Goal: Transaction & Acquisition: Purchase product/service

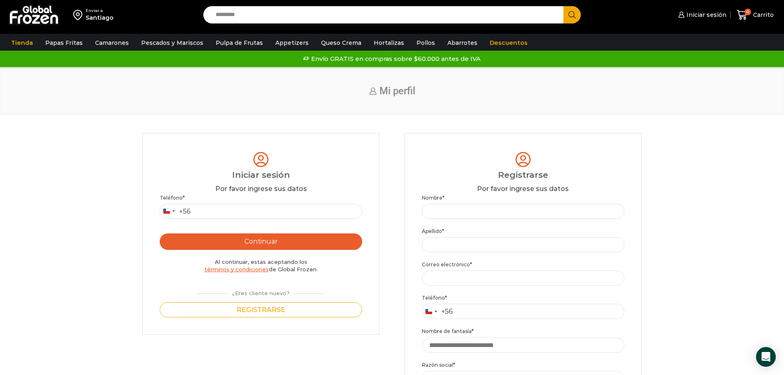
click at [293, 202] on p "Teléfono * Chile +56 +56 Argentina +54 Chile +56" at bounding box center [261, 206] width 202 height 25
click at [227, 214] on input "Teléfono *" at bounding box center [261, 211] width 202 height 15
type input "*********"
click at [340, 240] on button "Continuar" at bounding box center [261, 241] width 202 height 16
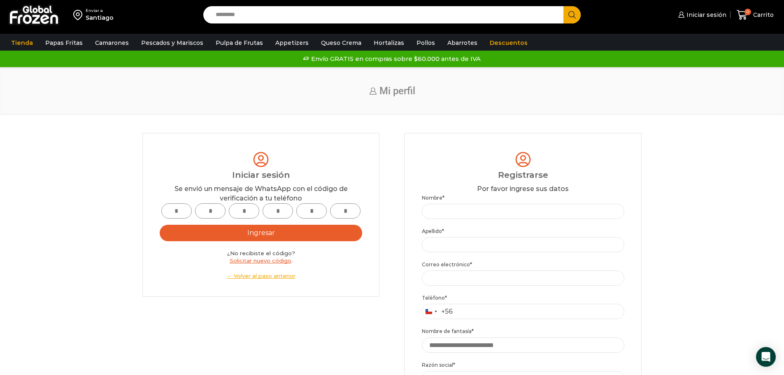
click at [178, 214] on input "text" at bounding box center [176, 210] width 30 height 15
type input "*"
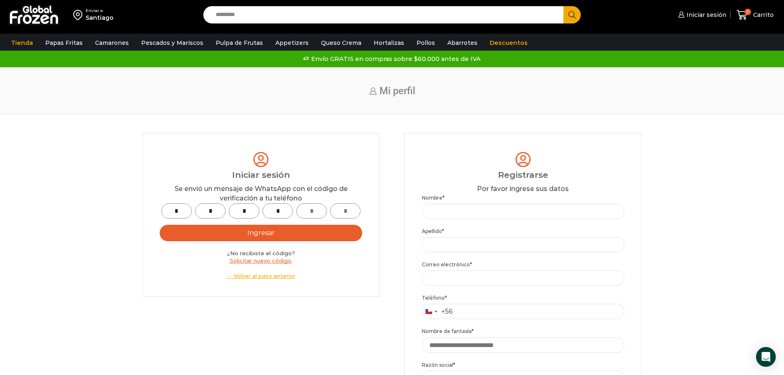
type input "*"
click at [333, 234] on button "Ingresar" at bounding box center [261, 233] width 202 height 16
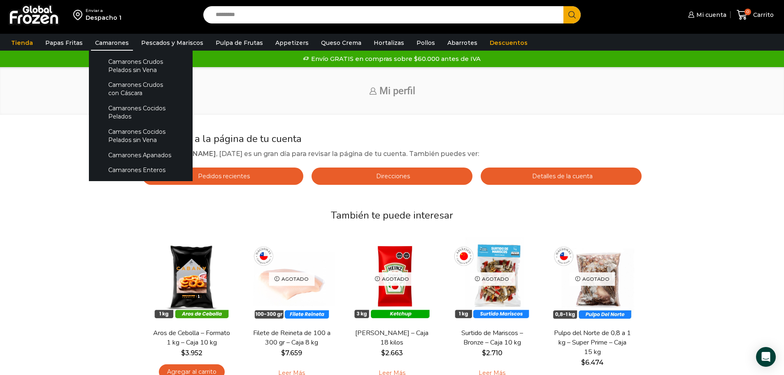
click at [114, 47] on link "Camarones" at bounding box center [112, 43] width 42 height 16
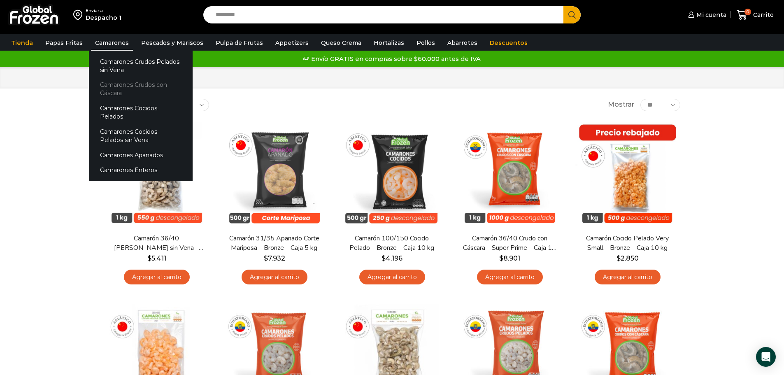
click at [118, 87] on link "Camarones Crudos con Cáscara" at bounding box center [141, 88] width 104 height 23
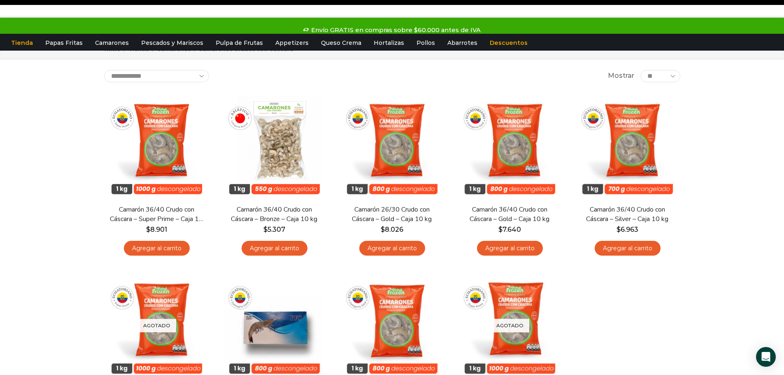
scroll to position [41, 0]
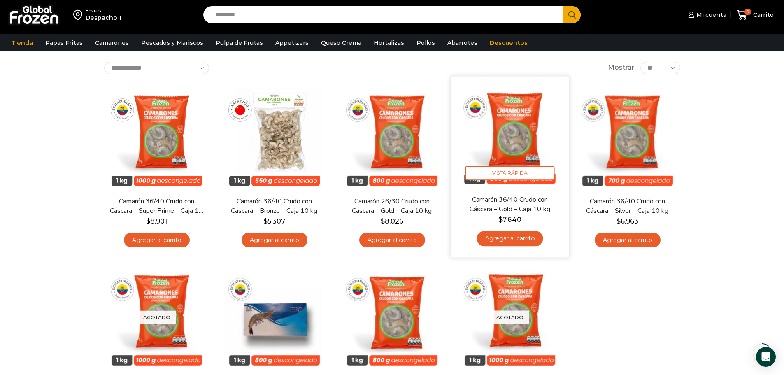
click at [514, 239] on link "Agregar al carrito" at bounding box center [510, 238] width 66 height 15
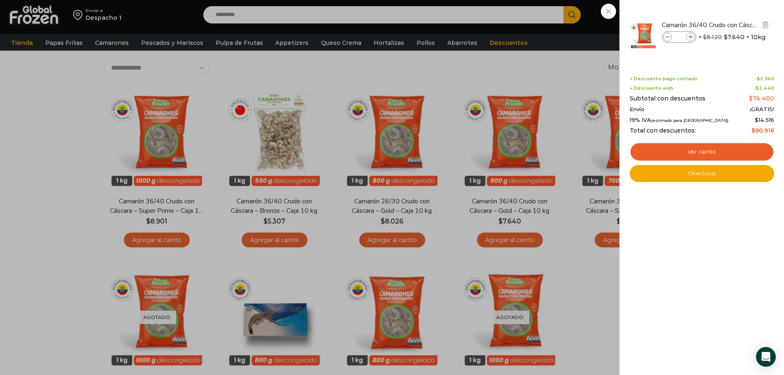
click at [690, 38] on icon at bounding box center [690, 37] width 5 height 5
type input "*"
click at [715, 151] on link "Ver carrito" at bounding box center [702, 151] width 144 height 19
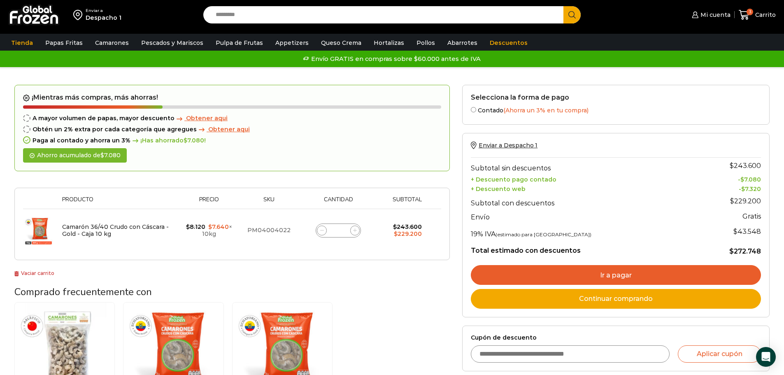
click at [558, 275] on link "Ir a pagar" at bounding box center [616, 275] width 290 height 20
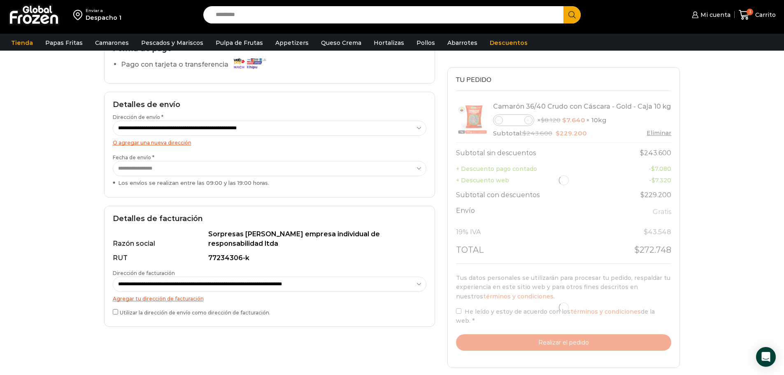
scroll to position [123, 0]
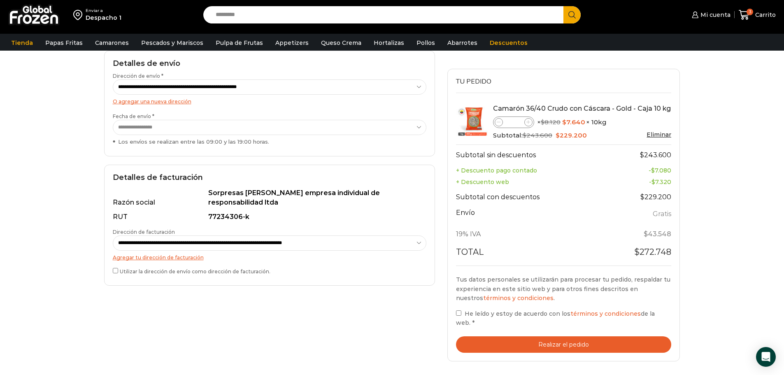
click at [523, 342] on button "Realizar el pedido" at bounding box center [564, 344] width 216 height 17
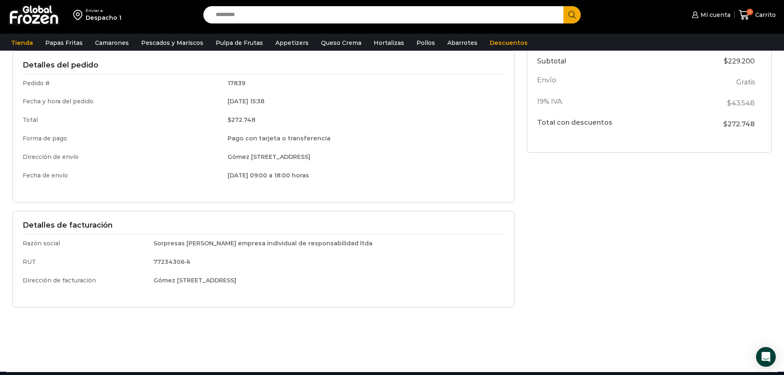
scroll to position [52, 0]
